Goal: Information Seeking & Learning: Learn about a topic

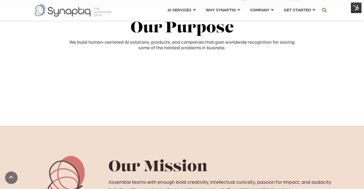
scroll to position [173, 0]
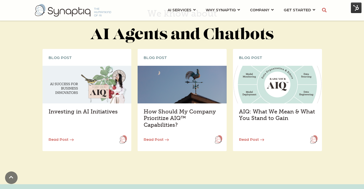
scroll to position [718, 0]
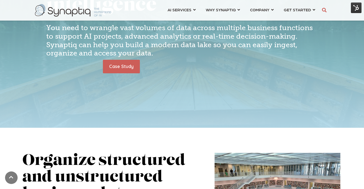
scroll to position [100, 0]
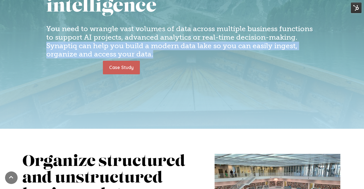
drag, startPoint x: 47, startPoint y: 46, endPoint x: 153, endPoint y: 54, distance: 106.8
click at [153, 54] on h4 "You need to wrangle vast volumes of data across multiple business functions to …" at bounding box center [182, 42] width 272 height 34
copy h4 "Synaptiq can help you build a modern data lake so you can easily ingest, organi…"
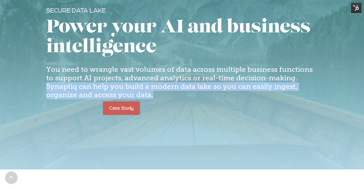
scroll to position [66, 0]
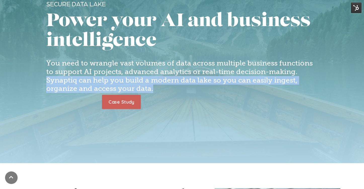
click at [125, 102] on link "Case Study" at bounding box center [121, 102] width 39 height 14
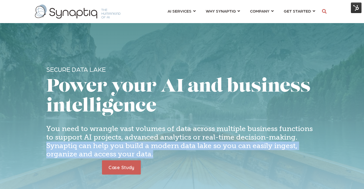
click at [124, 169] on link "Case Study" at bounding box center [121, 168] width 39 height 14
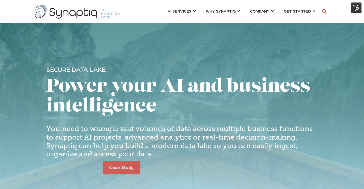
click at [171, 73] on div "Secure Data Lake Power your AI and business intelligence You need to wrangle va…" at bounding box center [182, 121] width 272 height 113
click at [128, 170] on link "Case Study" at bounding box center [121, 168] width 39 height 14
click at [140, 49] on span at bounding box center [182, 114] width 364 height 229
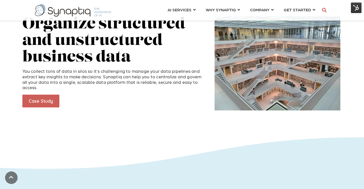
scroll to position [241, 0]
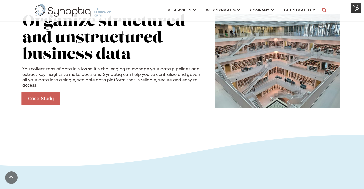
click at [32, 94] on link "Case Study" at bounding box center [40, 99] width 39 height 14
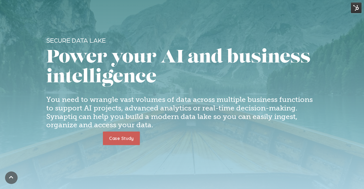
scroll to position [34, 0]
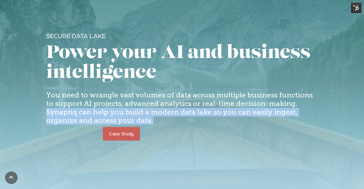
drag, startPoint x: 47, startPoint y: 112, endPoint x: 153, endPoint y: 120, distance: 106.7
click at [153, 120] on h4 "You need to wrangle vast volumes of data across multiple business functions to …" at bounding box center [182, 108] width 272 height 34
copy h4 "Synaptiq can help you build a modern data lake so you can easily ingest, organi…"
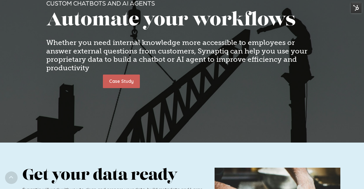
scroll to position [70, 0]
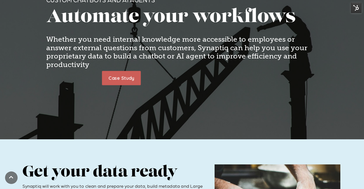
click at [120, 78] on link "Case Study" at bounding box center [121, 78] width 39 height 14
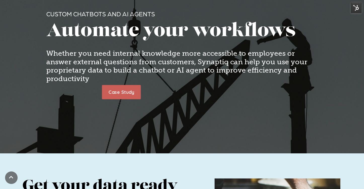
scroll to position [55, 0]
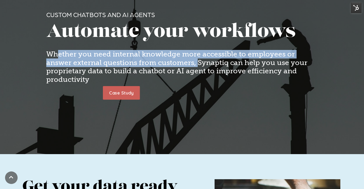
drag, startPoint x: 198, startPoint y: 63, endPoint x: 58, endPoint y: 55, distance: 140.4
click at [58, 55] on h4 "Whether you need internal knowledge more accessible to employees or answer exte…" at bounding box center [182, 67] width 272 height 34
drag, startPoint x: 47, startPoint y: 54, endPoint x: 177, endPoint y: 61, distance: 131.0
click at [177, 61] on h4 "Whether you need internal knowledge more accessible to employees or answer exte…" at bounding box center [182, 67] width 272 height 34
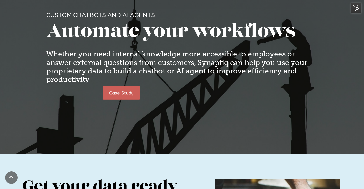
click at [192, 66] on h4 "Whether you need internal knowledge more accessible to employees or answer exte…" at bounding box center [182, 67] width 272 height 34
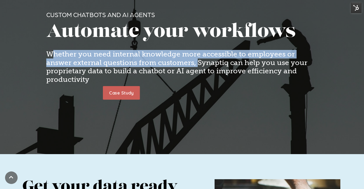
drag, startPoint x: 197, startPoint y: 64, endPoint x: 51, endPoint y: 56, distance: 145.9
click at [51, 56] on h4 "Whether you need internal knowledge more accessible to employees or answer exte…" at bounding box center [182, 67] width 272 height 34
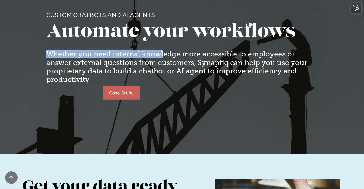
drag, startPoint x: 48, startPoint y: 53, endPoint x: 162, endPoint y: 55, distance: 114.3
click at [162, 55] on h4 "Whether you need internal knowledge more accessible to employees or answer exte…" at bounding box center [182, 67] width 272 height 34
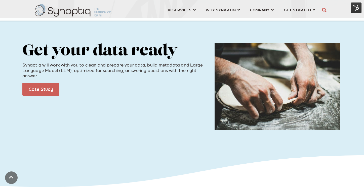
scroll to position [190, 0]
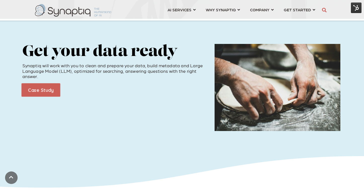
click at [40, 93] on link "Case Study" at bounding box center [40, 91] width 39 height 14
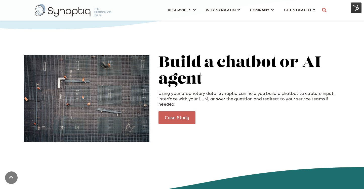
scroll to position [350, 0]
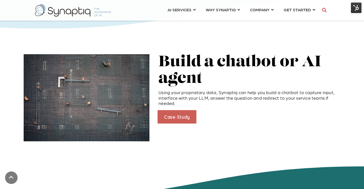
click at [185, 117] on link "Case Study" at bounding box center [177, 117] width 39 height 14
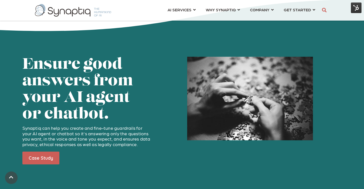
scroll to position [539, 0]
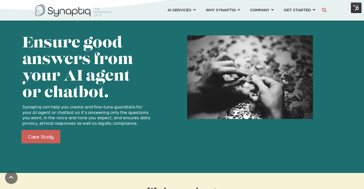
click at [41, 138] on link "Case Study" at bounding box center [40, 137] width 39 height 14
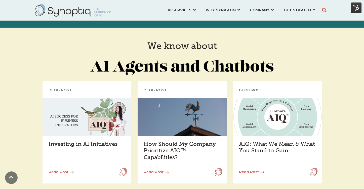
scroll to position [707, 0]
